Goal: Task Accomplishment & Management: Use online tool/utility

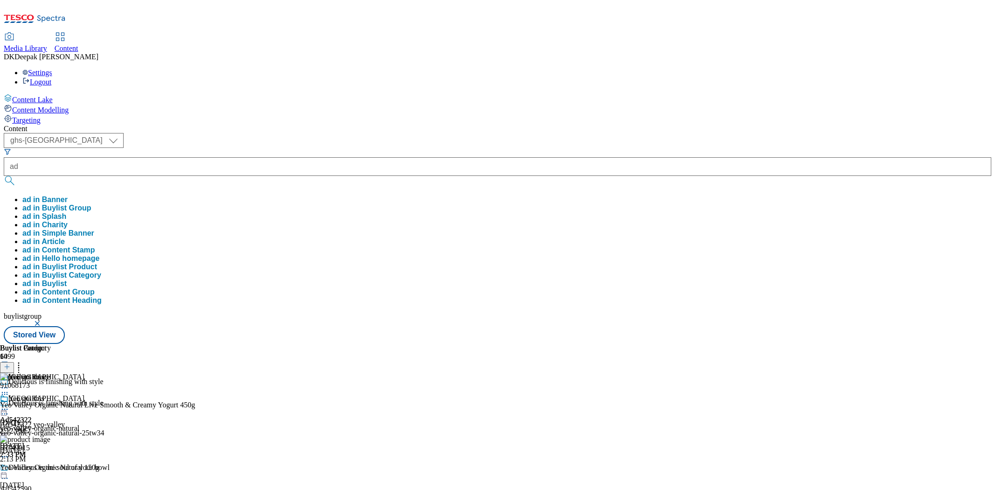
select select "ghs-[GEOGRAPHIC_DATA]"
type input "ad542549"
click at [4, 176] on button "submit" at bounding box center [10, 180] width 13 height 9
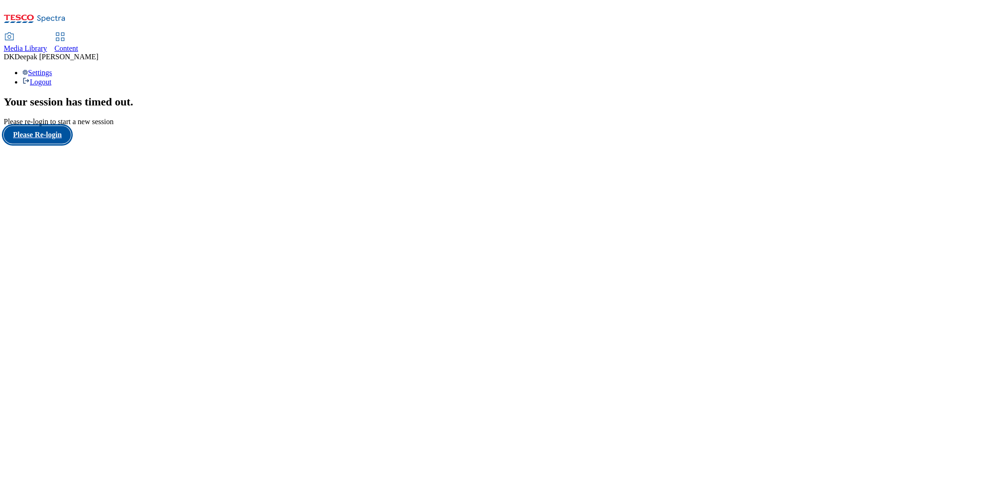
click at [63, 144] on button "Please Re-login" at bounding box center [37, 135] width 67 height 18
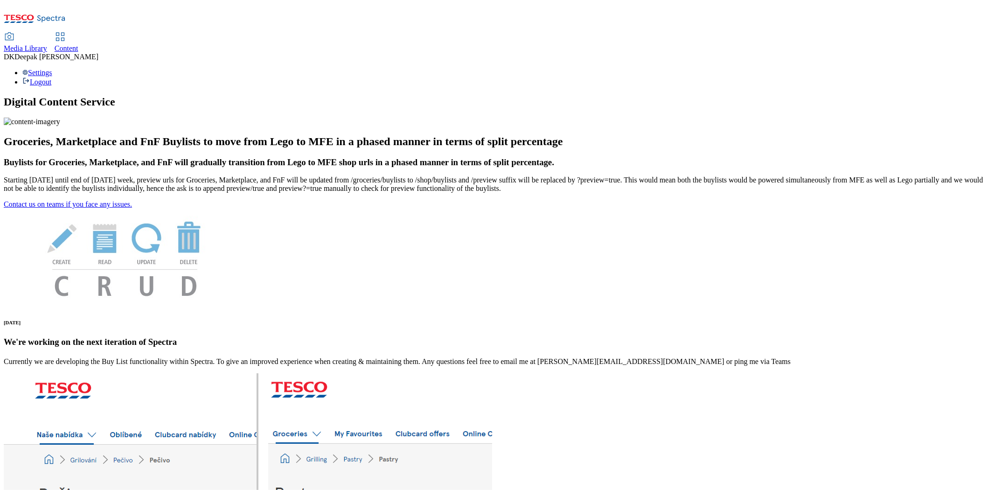
click at [78, 44] on span "Content" at bounding box center [67, 48] width 24 height 8
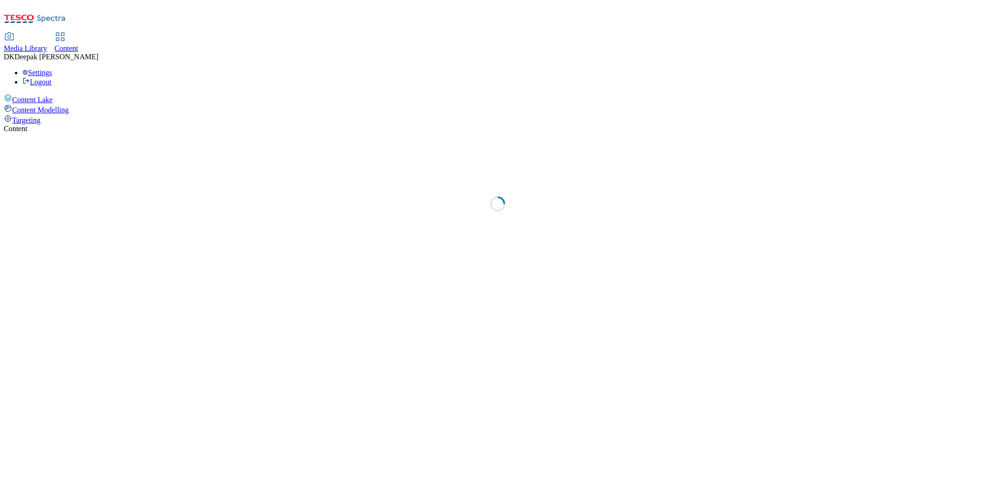
select select "ghs-[GEOGRAPHIC_DATA]"
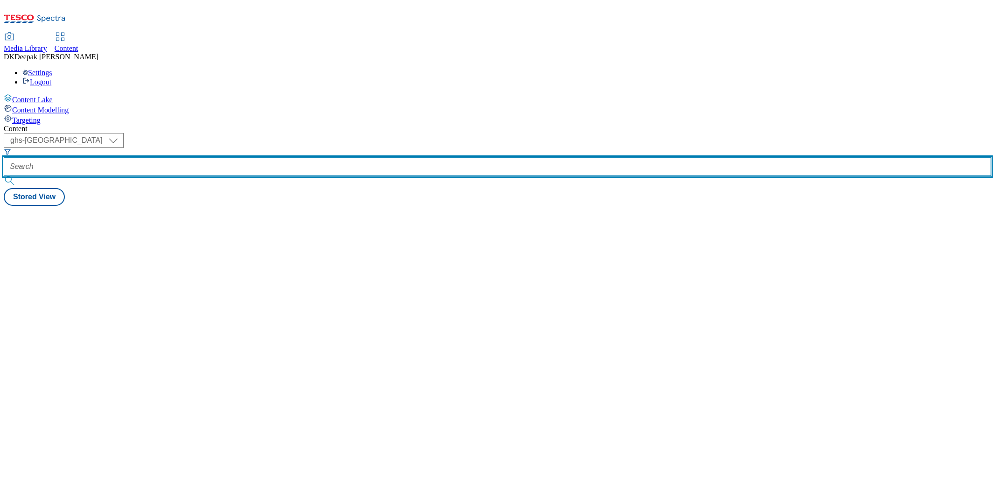
click at [214, 157] on input "text" at bounding box center [497, 166] width 987 height 19
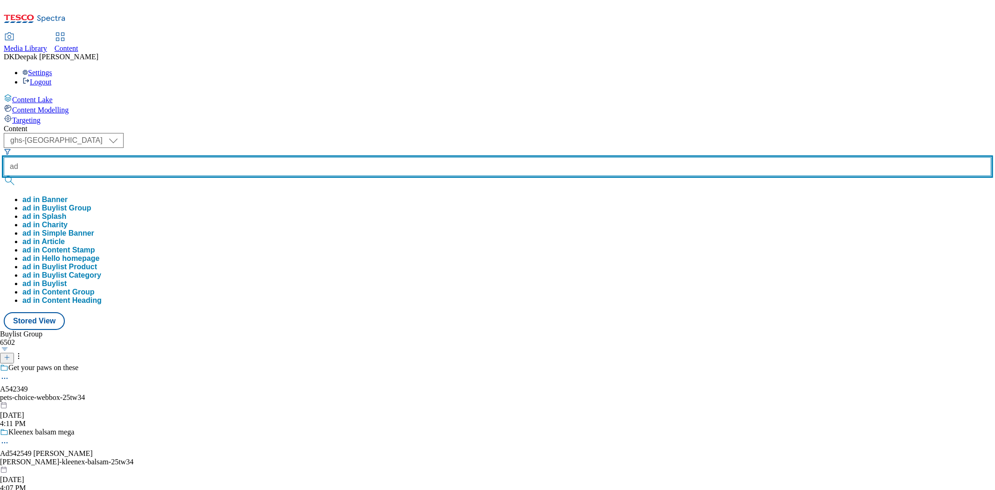
paste input "542549"
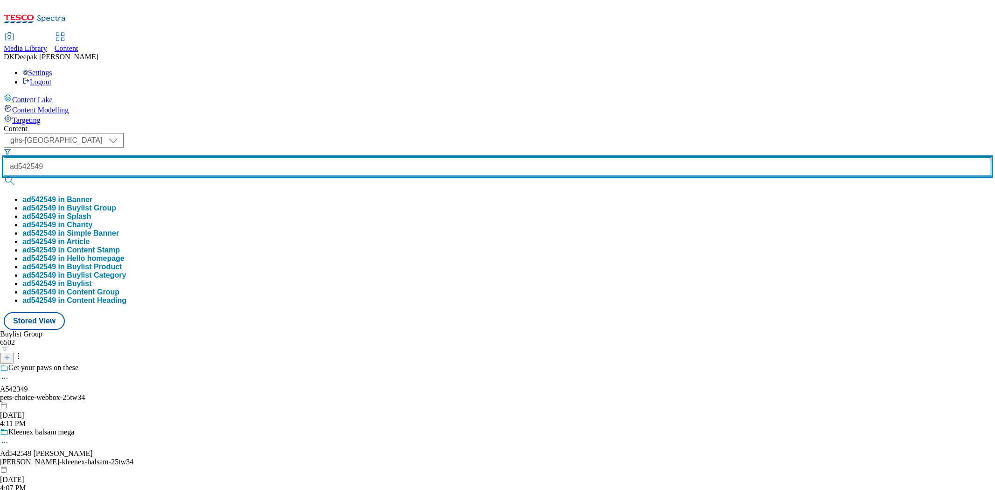
type input "ad542549"
click at [4, 176] on button "submit" at bounding box center [10, 180] width 13 height 9
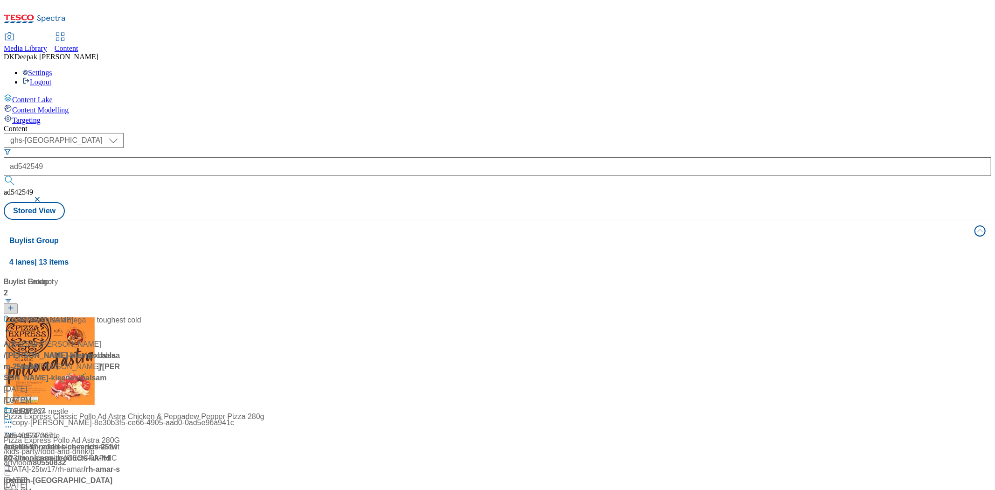
click at [36, 125] on div "Content Lake Content Modelling Targeting" at bounding box center [497, 109] width 987 height 31
click at [141, 314] on div "75% more tissues for the toughest cold Ad542549 / [PERSON_NAME]-kleenex-balsam-…" at bounding box center [73, 359] width 138 height 91
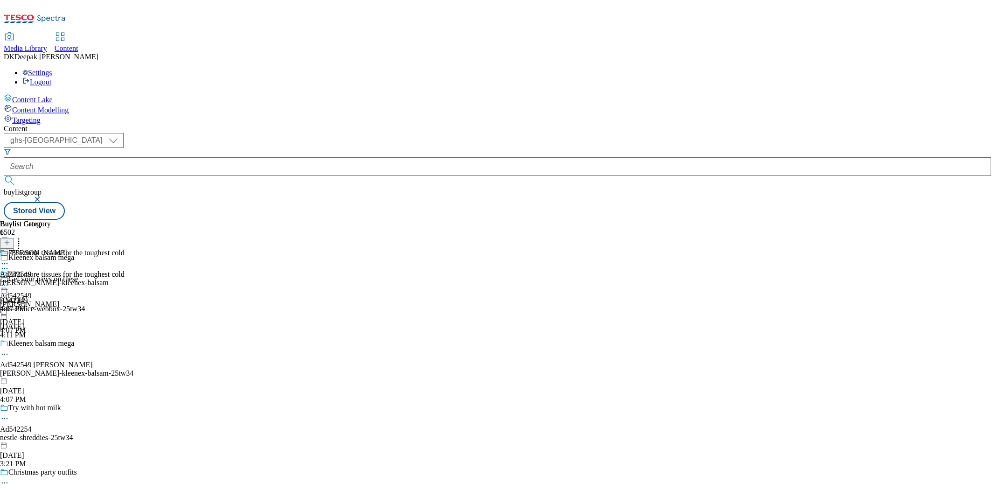
click at [133, 339] on div "Kleenex balsam mega Ad542549 [PERSON_NAME]-kleenex-balsam-25tw34 [DATE] 4:07 PM" at bounding box center [66, 371] width 133 height 64
click at [9, 349] on icon at bounding box center [4, 353] width 9 height 9
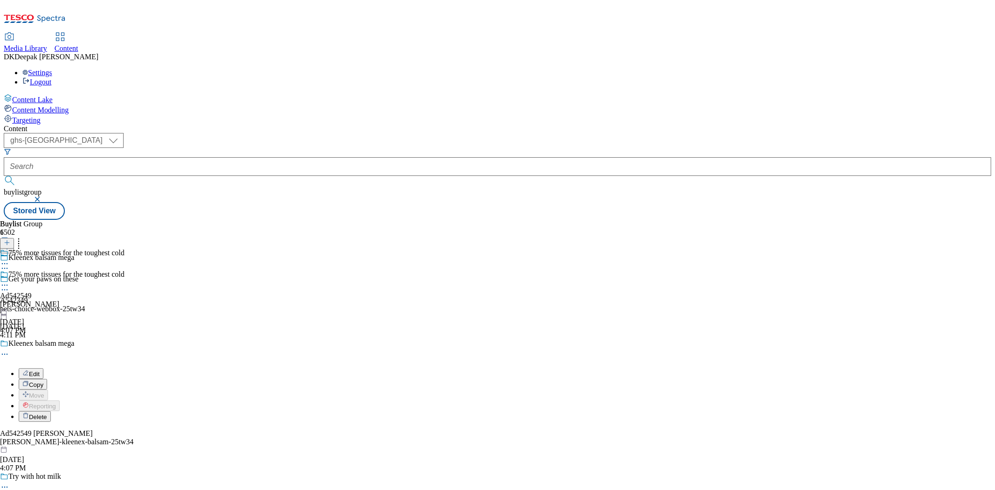
click at [43, 368] on button "Edit" at bounding box center [31, 373] width 25 height 11
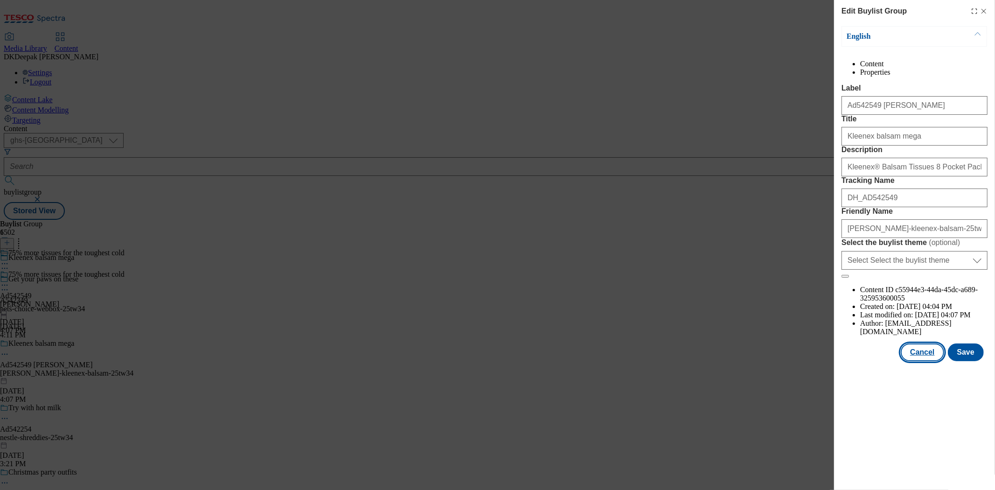
click at [929, 361] on button "Cancel" at bounding box center [922, 352] width 43 height 18
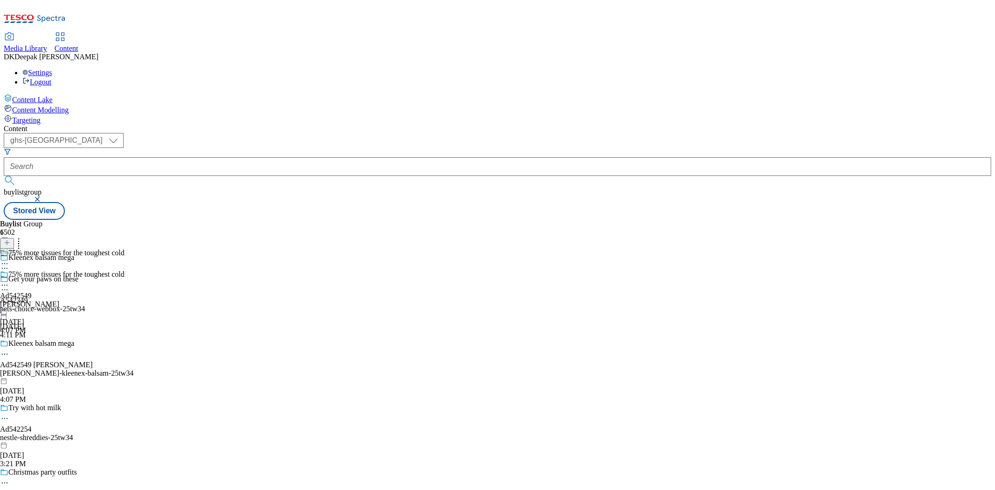
click at [125, 300] on div "[PERSON_NAME]" at bounding box center [62, 304] width 125 height 8
click at [9, 280] on icon at bounding box center [4, 284] width 9 height 9
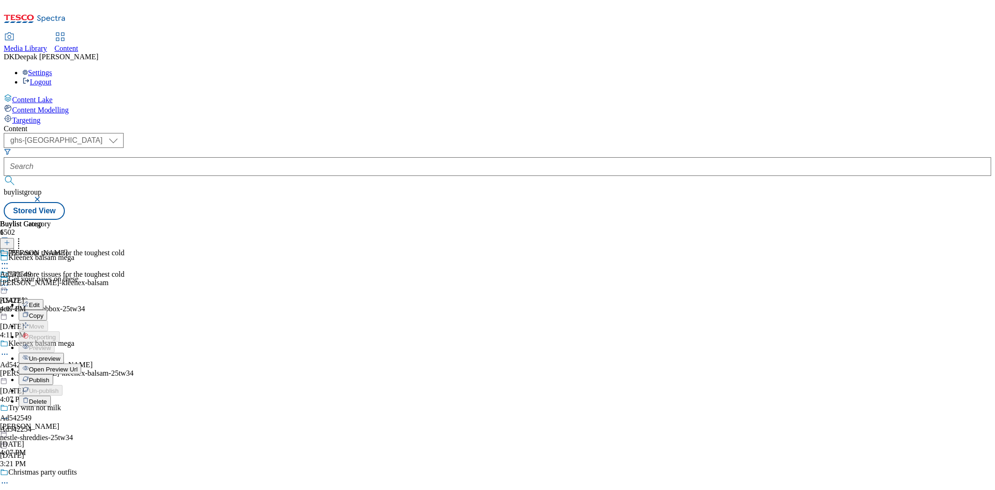
click at [43, 299] on button "Edit" at bounding box center [31, 304] width 25 height 11
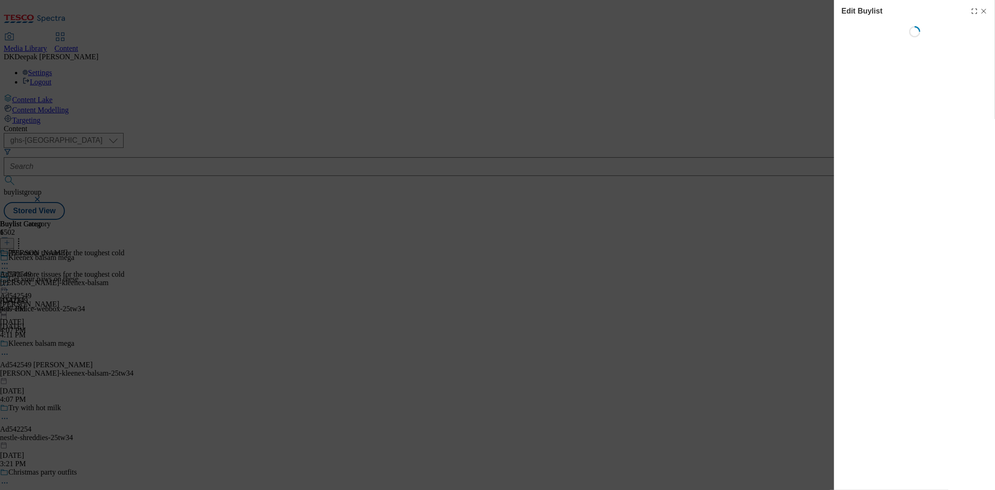
select select "tactical"
select select "supplier funded short term 1-3 weeks"
select select "dunnhumby"
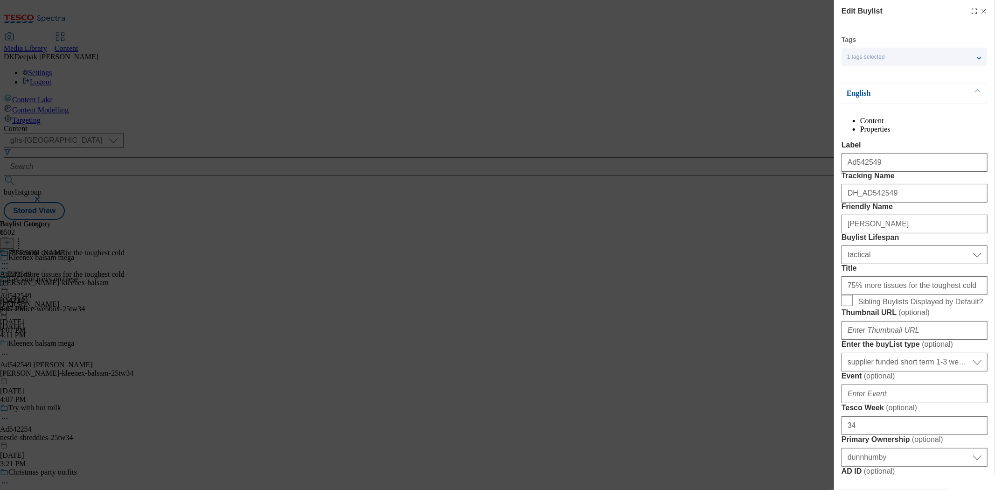
select select "Banner"
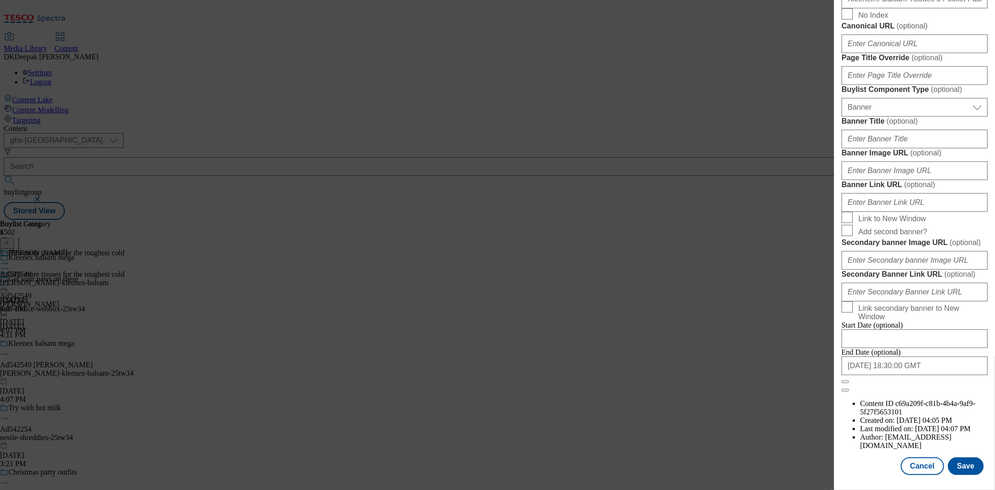
scroll to position [873, 0]
click at [915, 457] on button "Cancel" at bounding box center [922, 466] width 43 height 18
select select "tactical"
select select "supplier funded short term 1-3 weeks"
select select "dunnhumby"
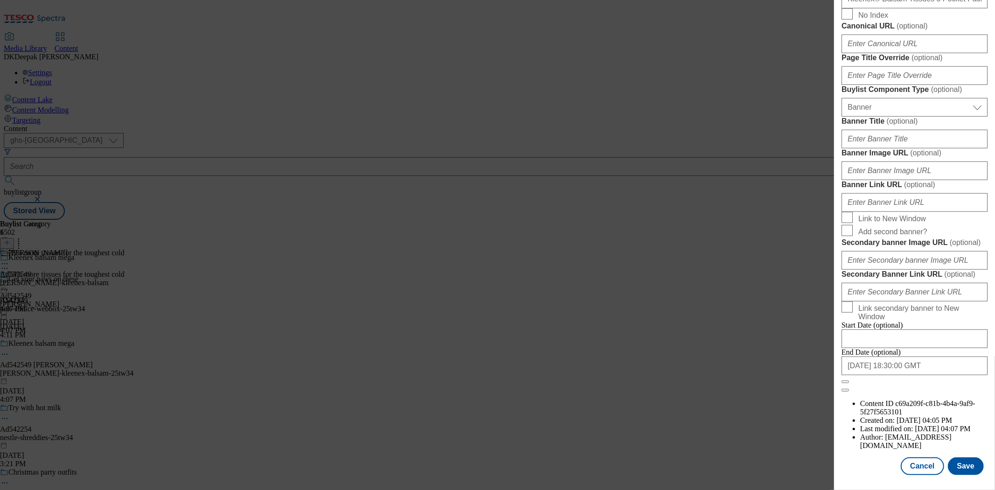
select select "Banner"
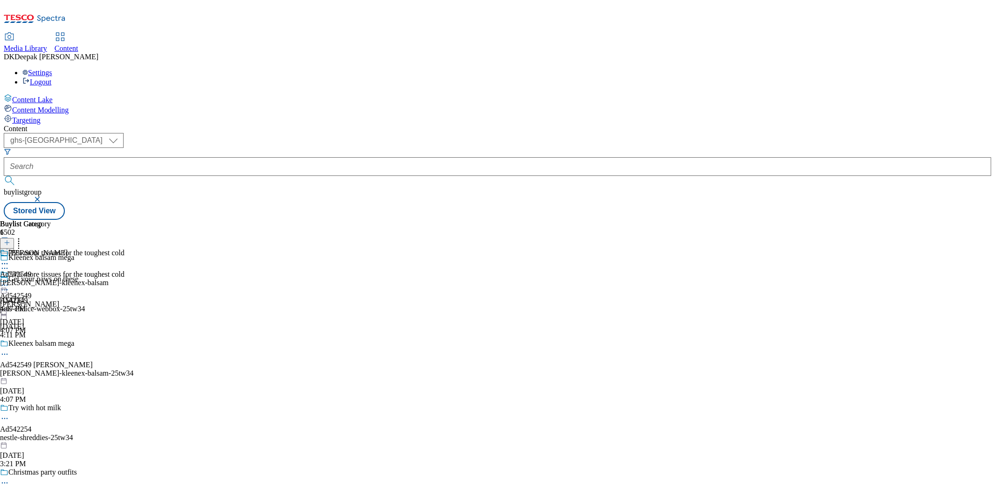
scroll to position [664, 0]
click at [109, 278] on div "[PERSON_NAME]-kleenex-balsam" at bounding box center [54, 282] width 109 height 8
click at [9, 280] on icon at bounding box center [4, 284] width 9 height 9
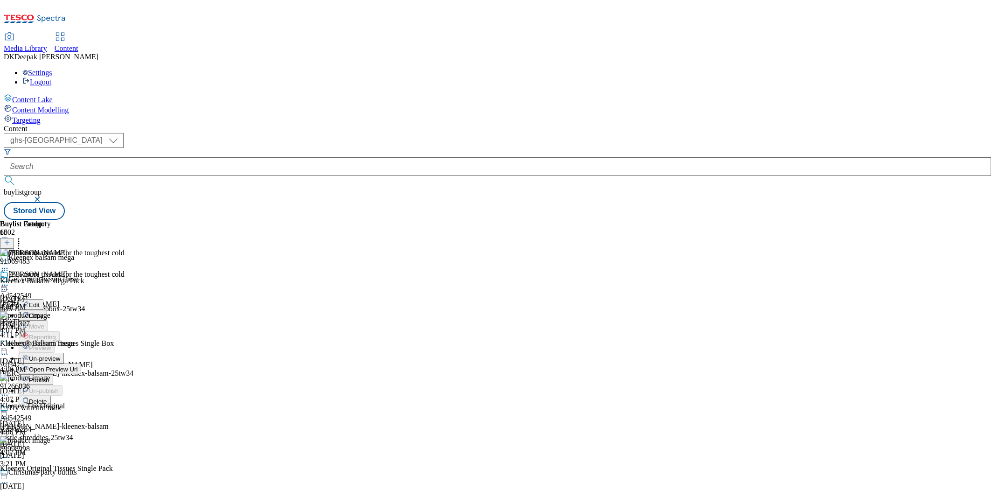
click at [43, 299] on button "Edit" at bounding box center [31, 304] width 25 height 11
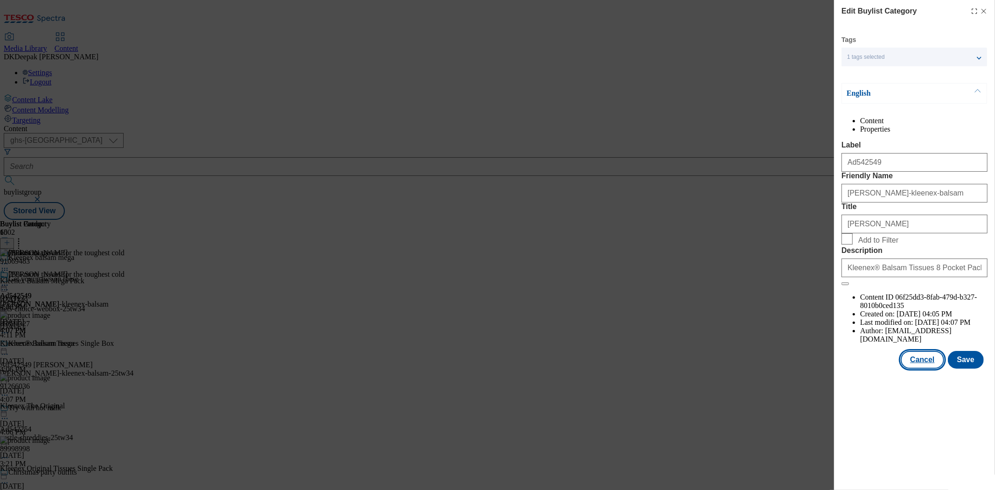
drag, startPoint x: 921, startPoint y: 381, endPoint x: 767, endPoint y: 262, distance: 194.1
click at [921, 368] on button "Cancel" at bounding box center [922, 360] width 43 height 18
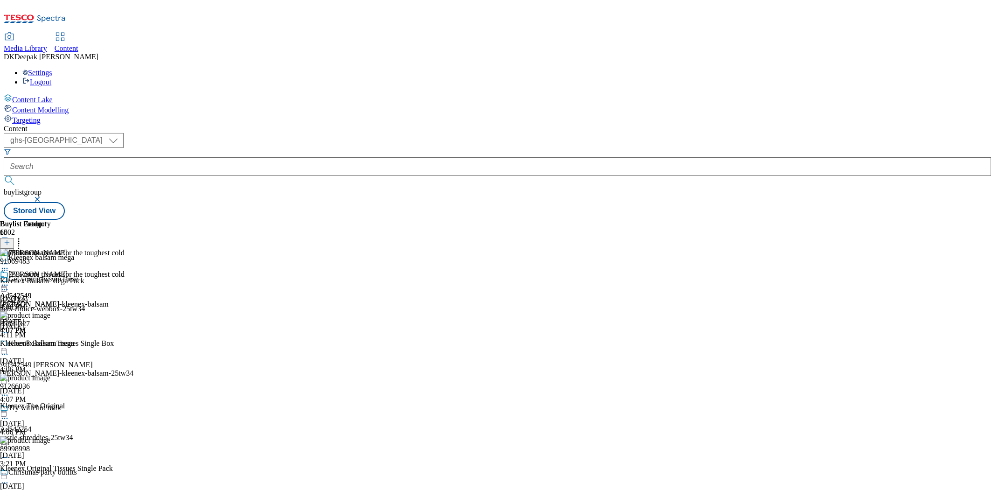
click at [9, 280] on icon at bounding box center [4, 284] width 9 height 9
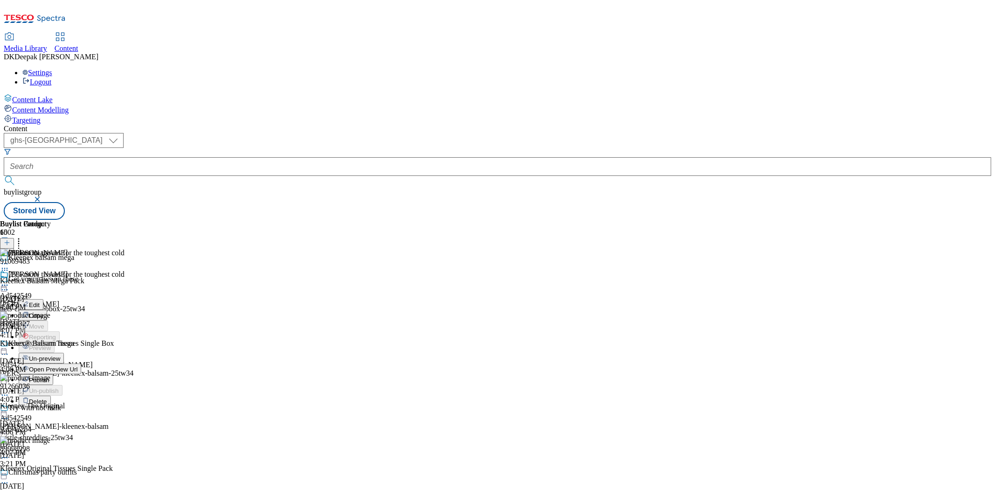
click at [77, 366] on span "Open Preview Url" at bounding box center [53, 369] width 49 height 7
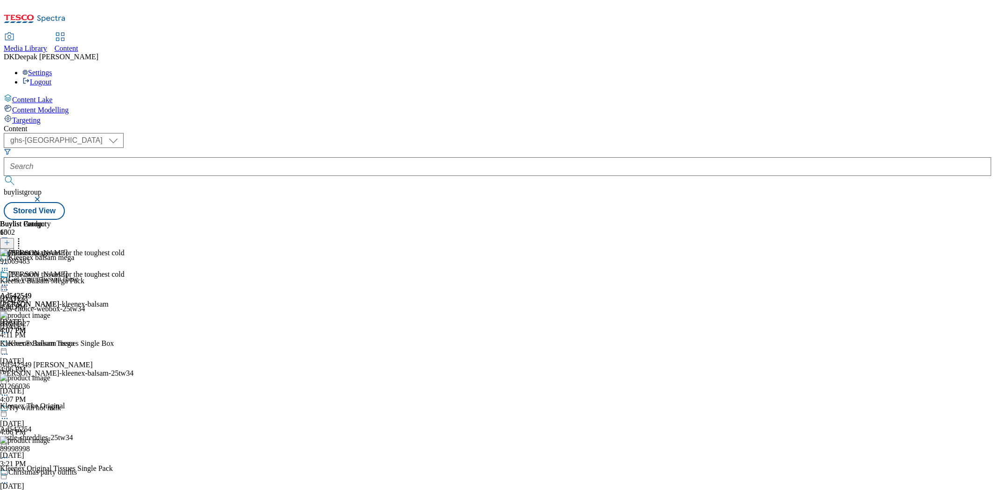
click at [9, 280] on icon at bounding box center [4, 284] width 9 height 9
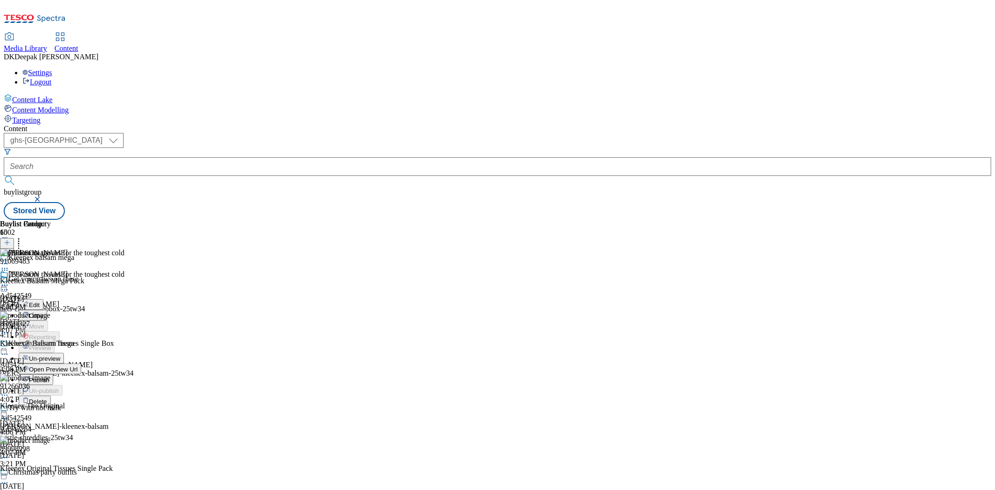
click at [53, 374] on button "Publish" at bounding box center [36, 379] width 35 height 11
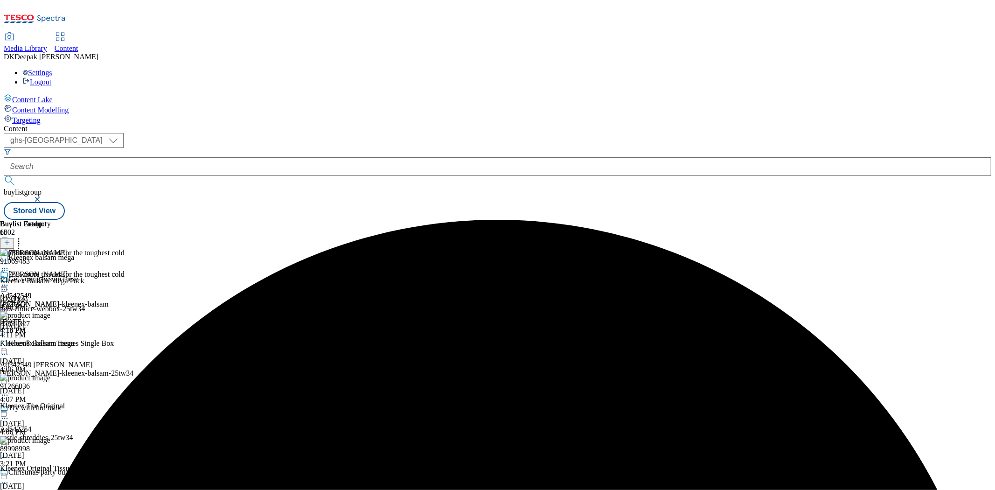
click at [9, 280] on icon at bounding box center [4, 284] width 9 height 9
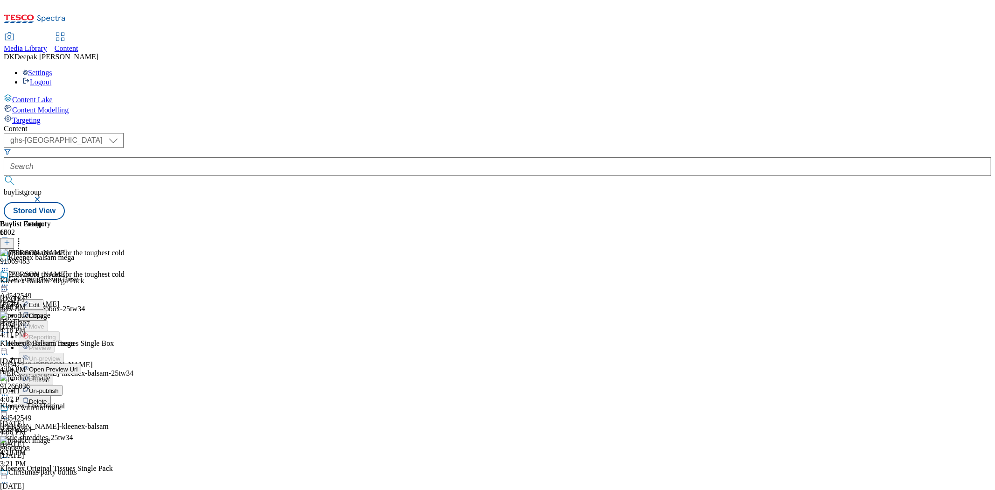
click at [77, 366] on span "Open Preview Url" at bounding box center [53, 369] width 49 height 7
